Goal: Go to known website: Access a specific website the user already knows

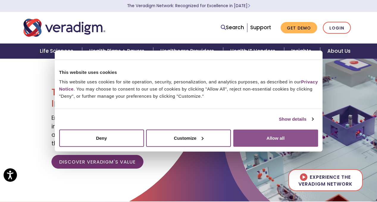
click at [254, 141] on button "Allow all" at bounding box center [275, 137] width 85 height 17
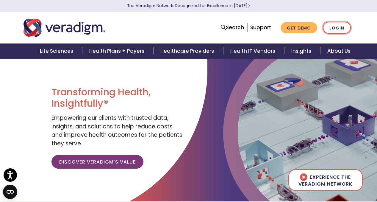
click at [345, 25] on link "Login" at bounding box center [337, 28] width 28 height 12
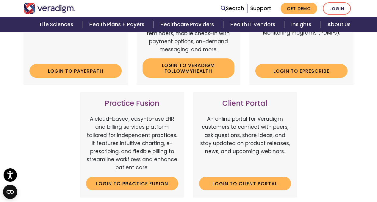
scroll to position [166, 0]
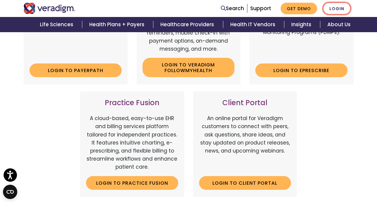
click at [334, 8] on link "Login" at bounding box center [337, 8] width 28 height 12
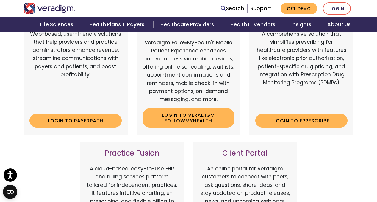
scroll to position [128, 0]
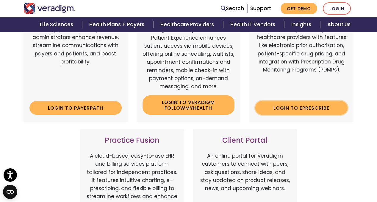
click at [297, 113] on link "Login to ePrescribe" at bounding box center [301, 108] width 92 height 14
